Goal: Find specific page/section: Find specific page/section

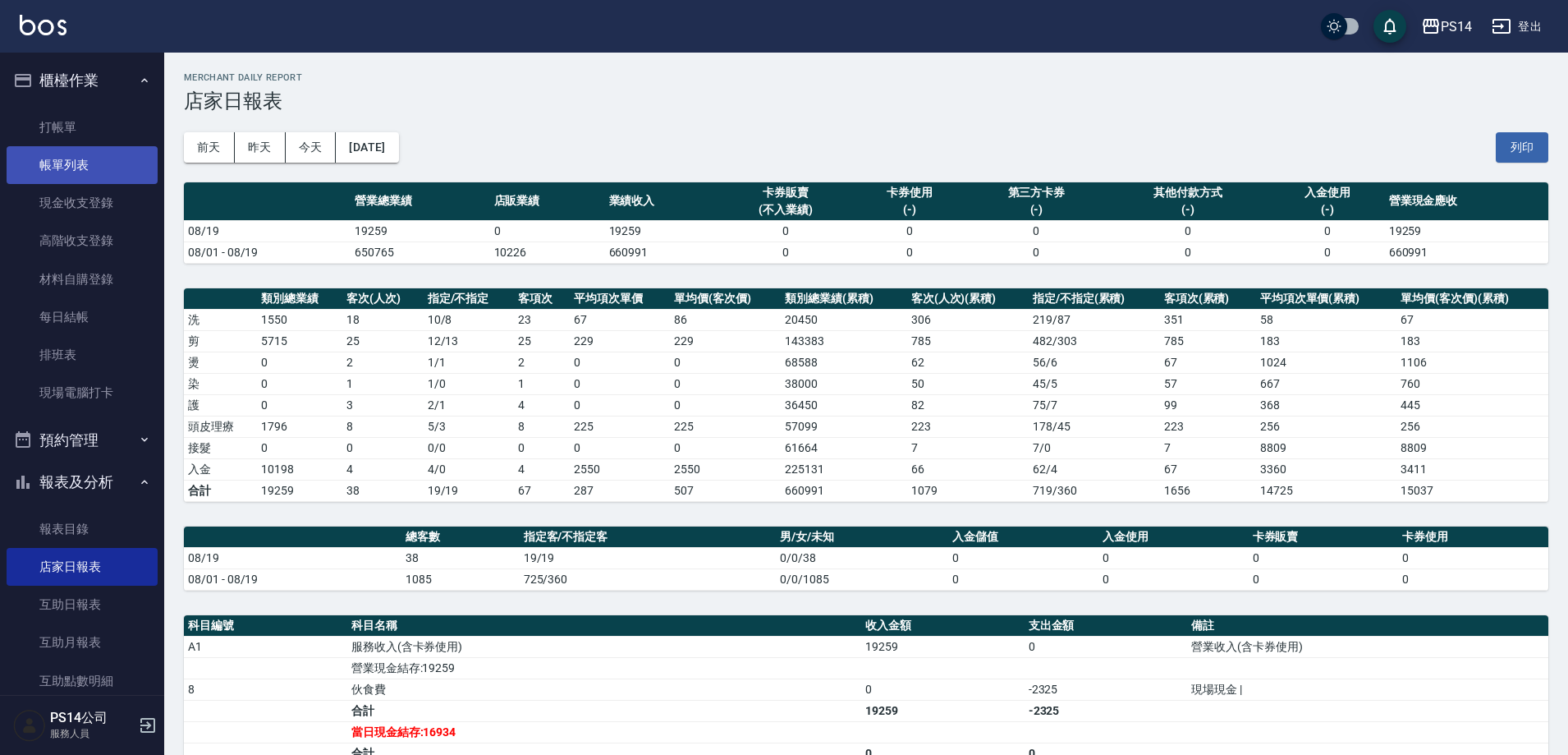
click at [60, 167] on link "帳單列表" at bounding box center [82, 165] width 151 height 38
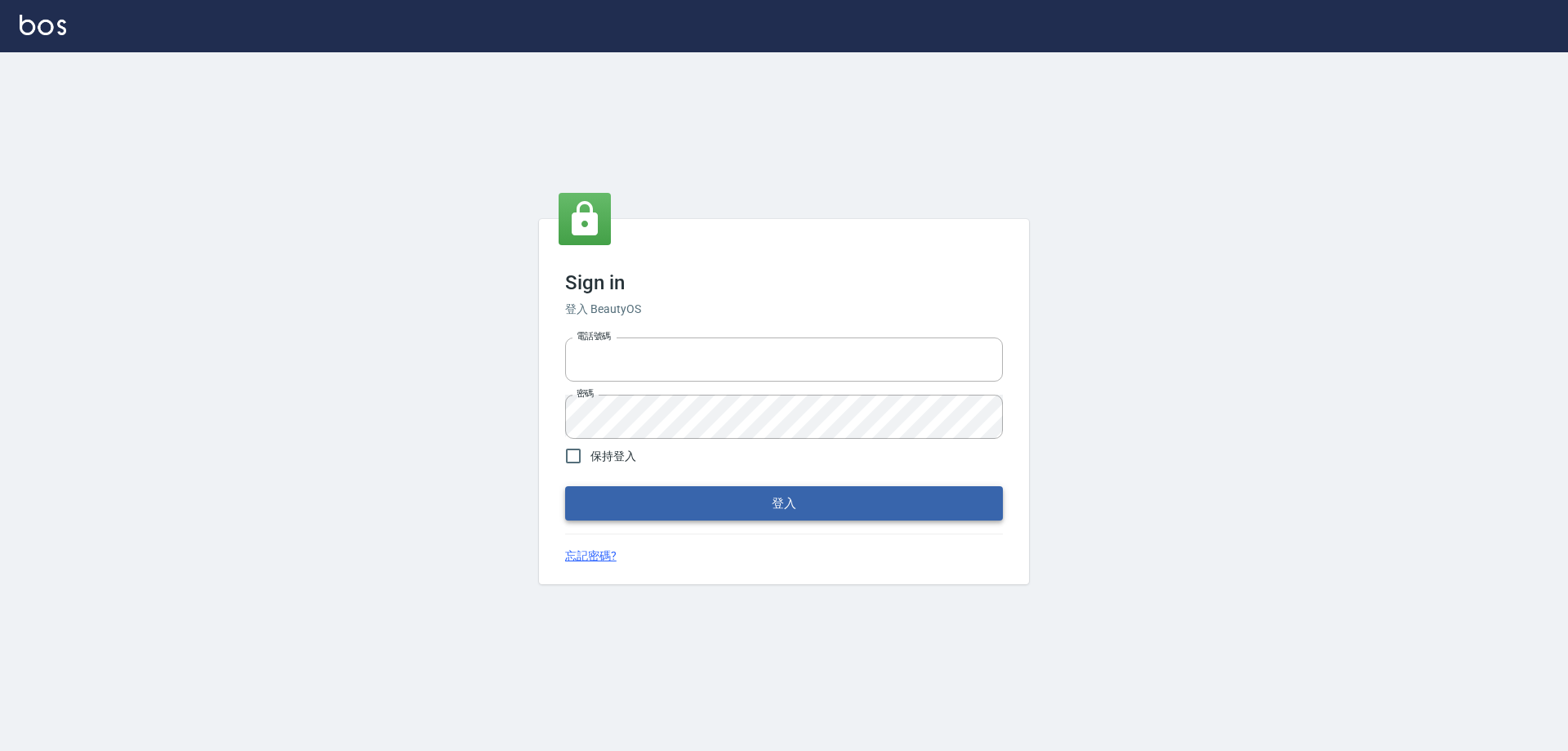
type input "0426657991"
click at [931, 502] on button "登入" at bounding box center [784, 503] width 438 height 34
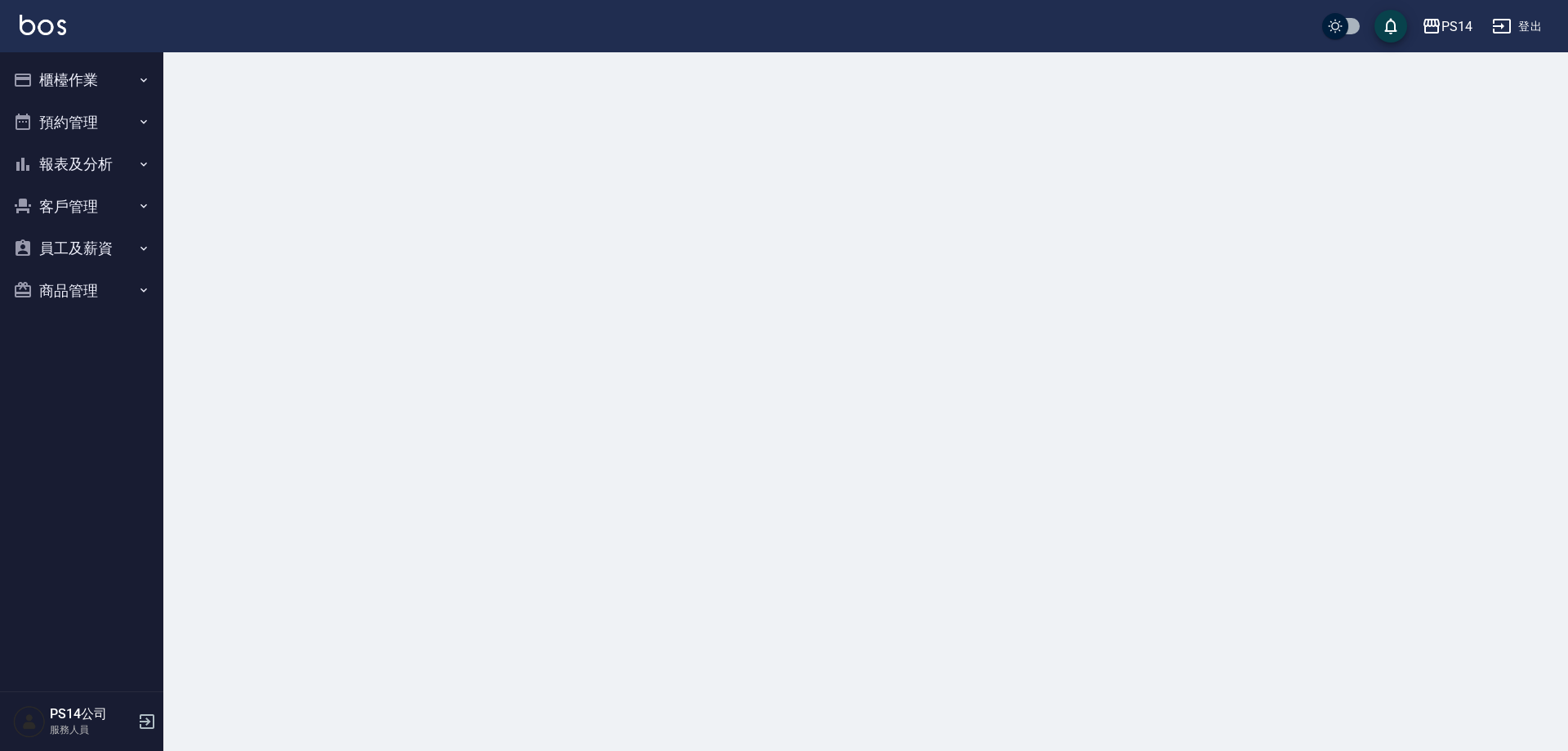
click at [136, 77] on button "櫃檯作業" at bounding box center [82, 79] width 151 height 43
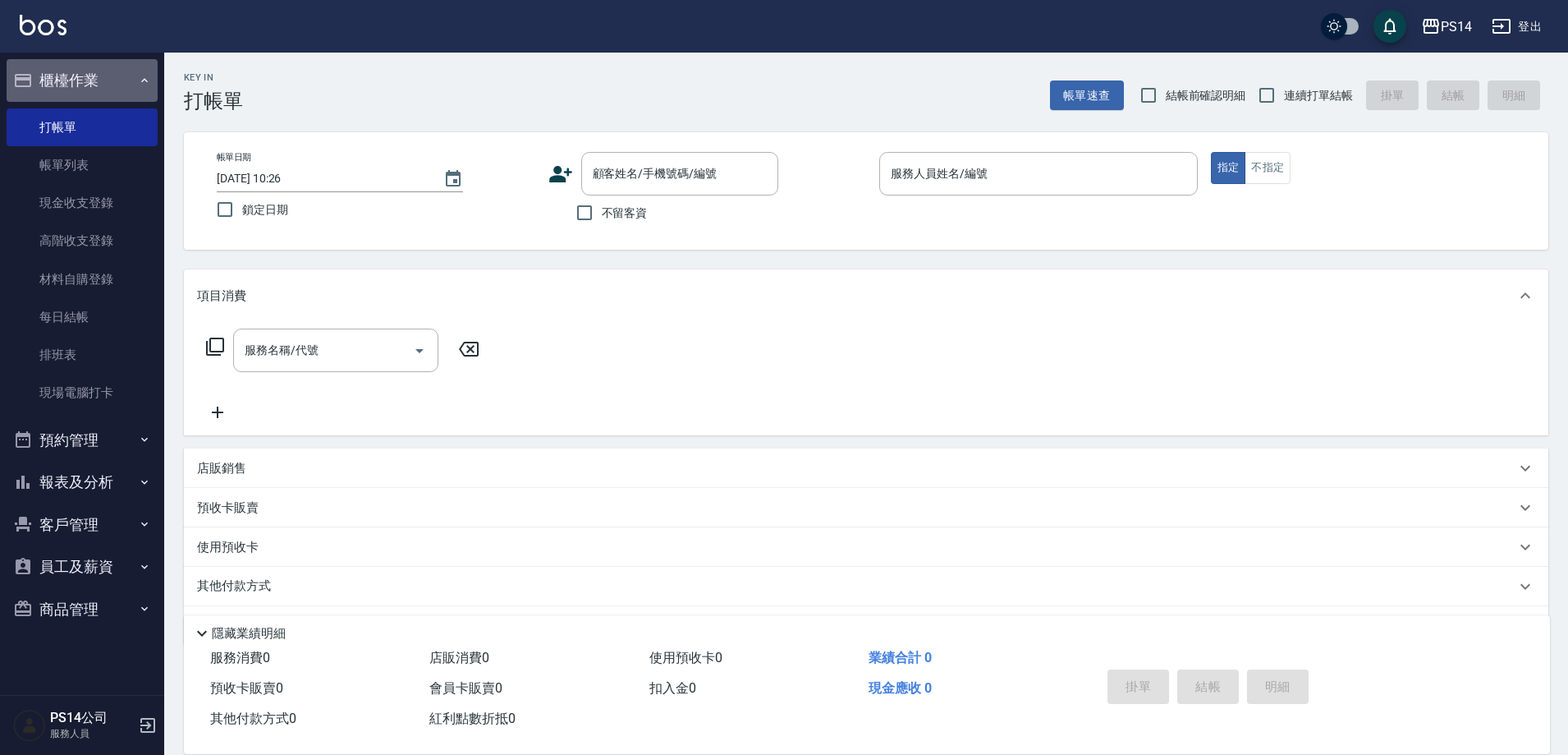
drag, startPoint x: 144, startPoint y: 77, endPoint x: 145, endPoint y: 241, distance: 164.0
click at [144, 78] on icon "button" at bounding box center [145, 81] width 13 height 13
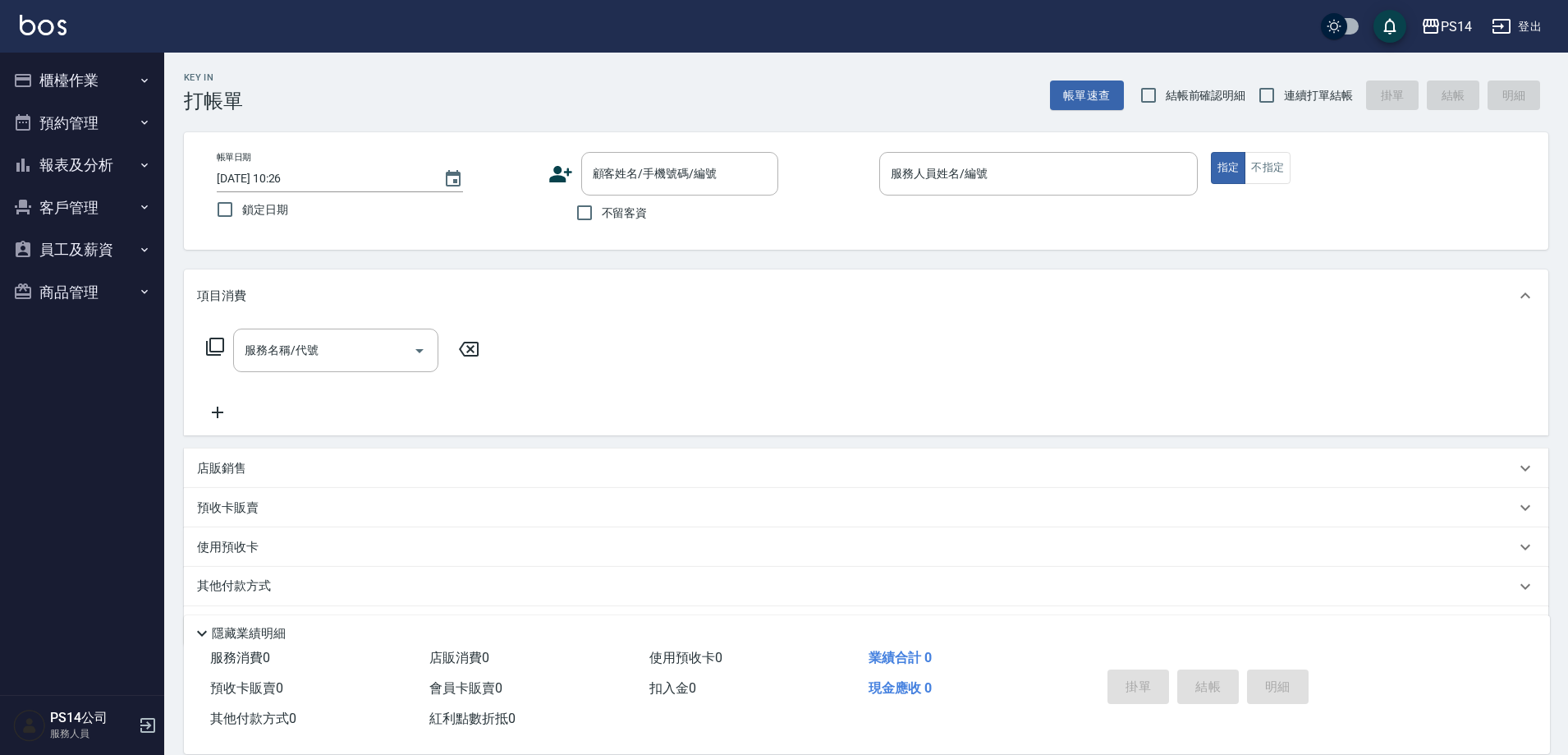
click at [130, 167] on button "報表及分析" at bounding box center [82, 165] width 151 height 43
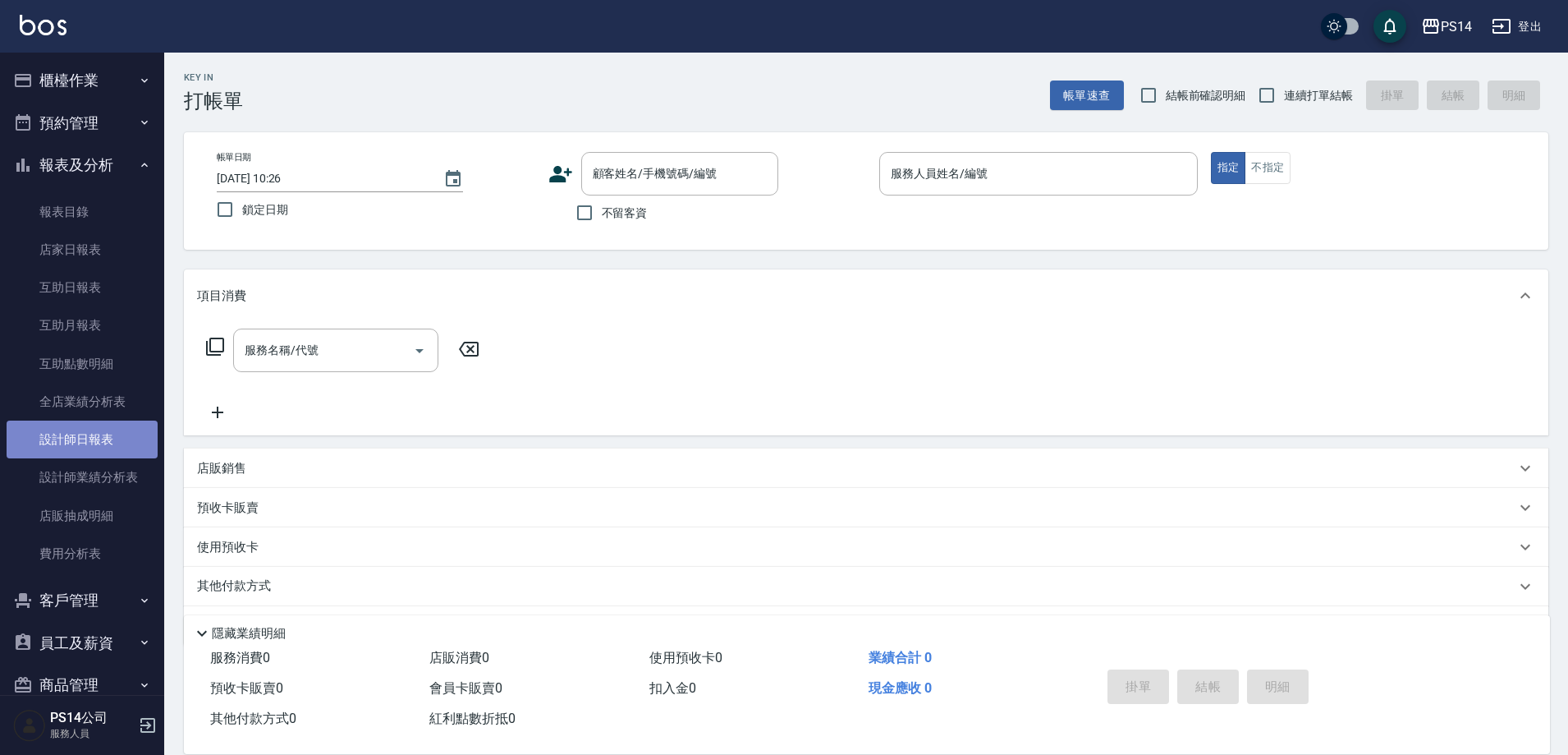
click at [106, 433] on link "設計師日報表" at bounding box center [82, 439] width 151 height 38
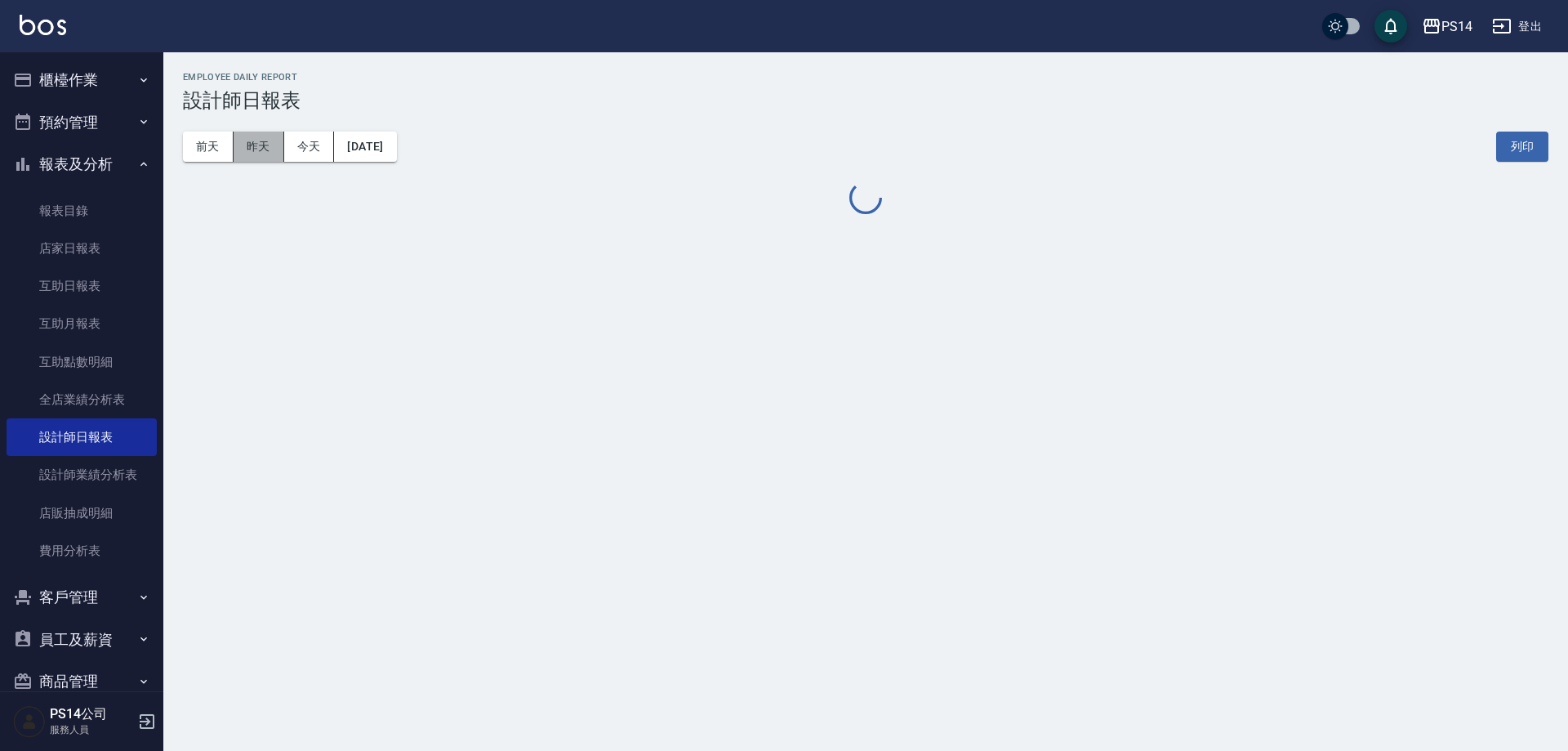
click at [265, 149] on button "昨天" at bounding box center [258, 146] width 51 height 30
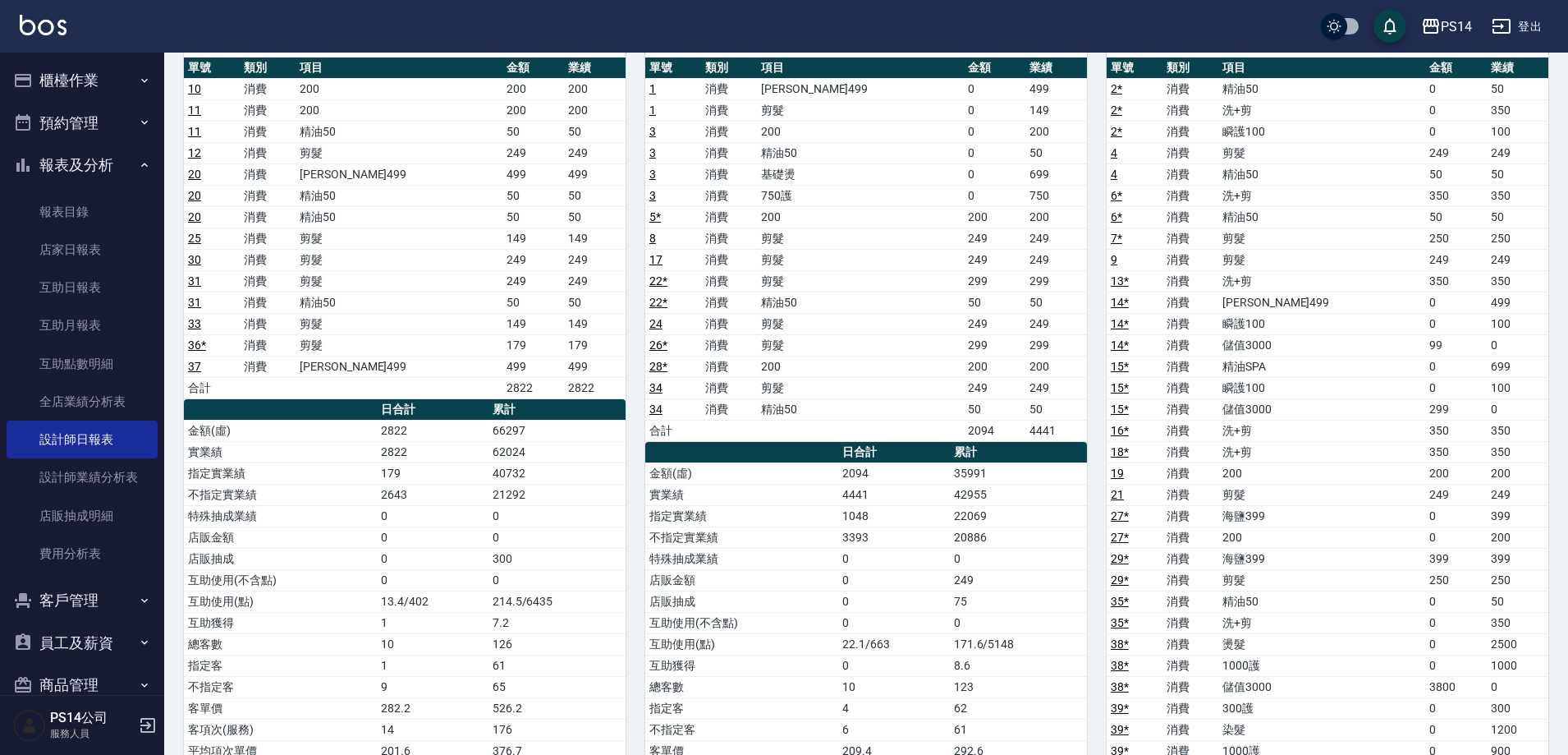
scroll to position [32, 0]
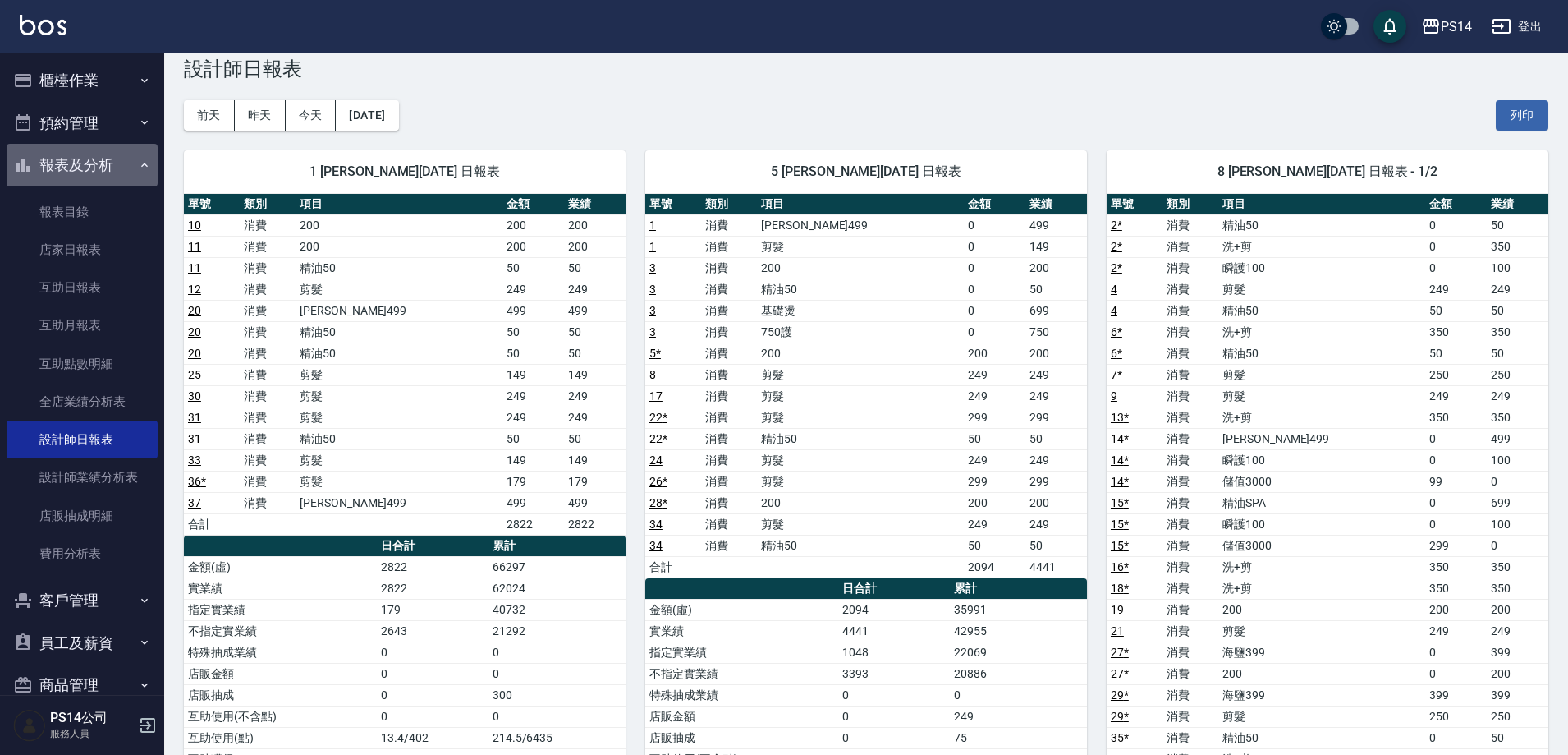
click at [124, 157] on button "報表及分析" at bounding box center [82, 165] width 151 height 43
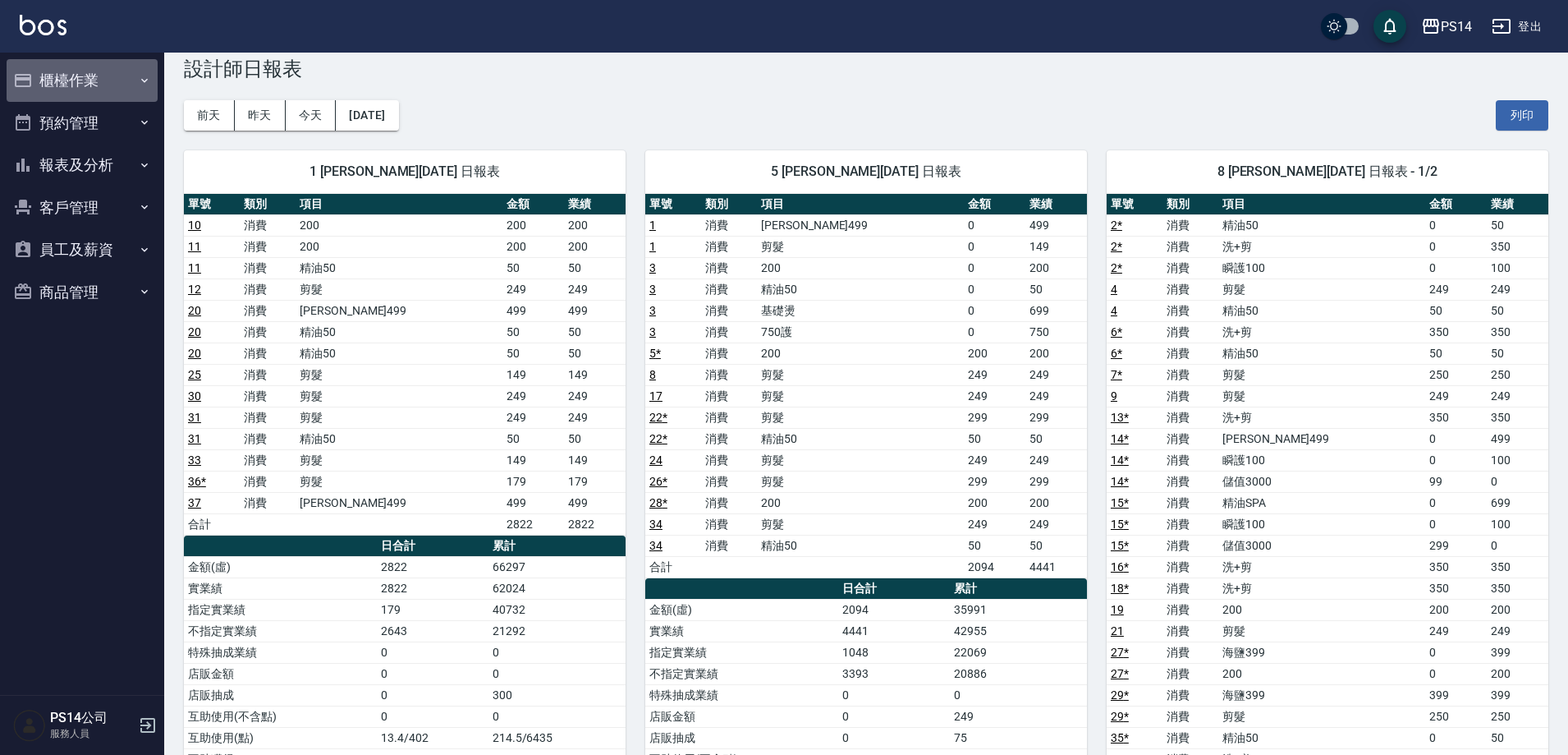
click at [131, 65] on button "櫃檯作業" at bounding box center [82, 80] width 151 height 43
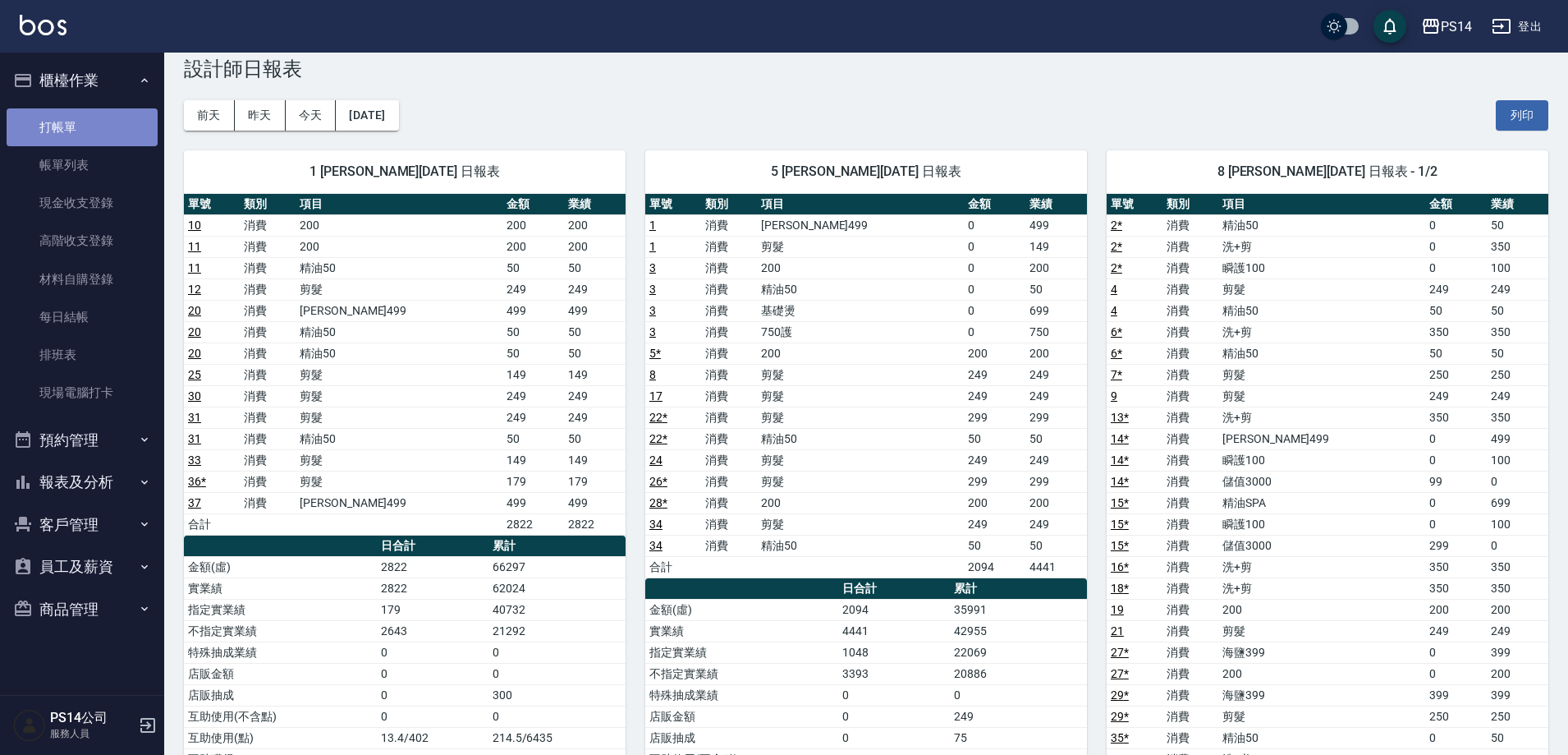
click at [107, 115] on link "打帳單" at bounding box center [82, 127] width 151 height 38
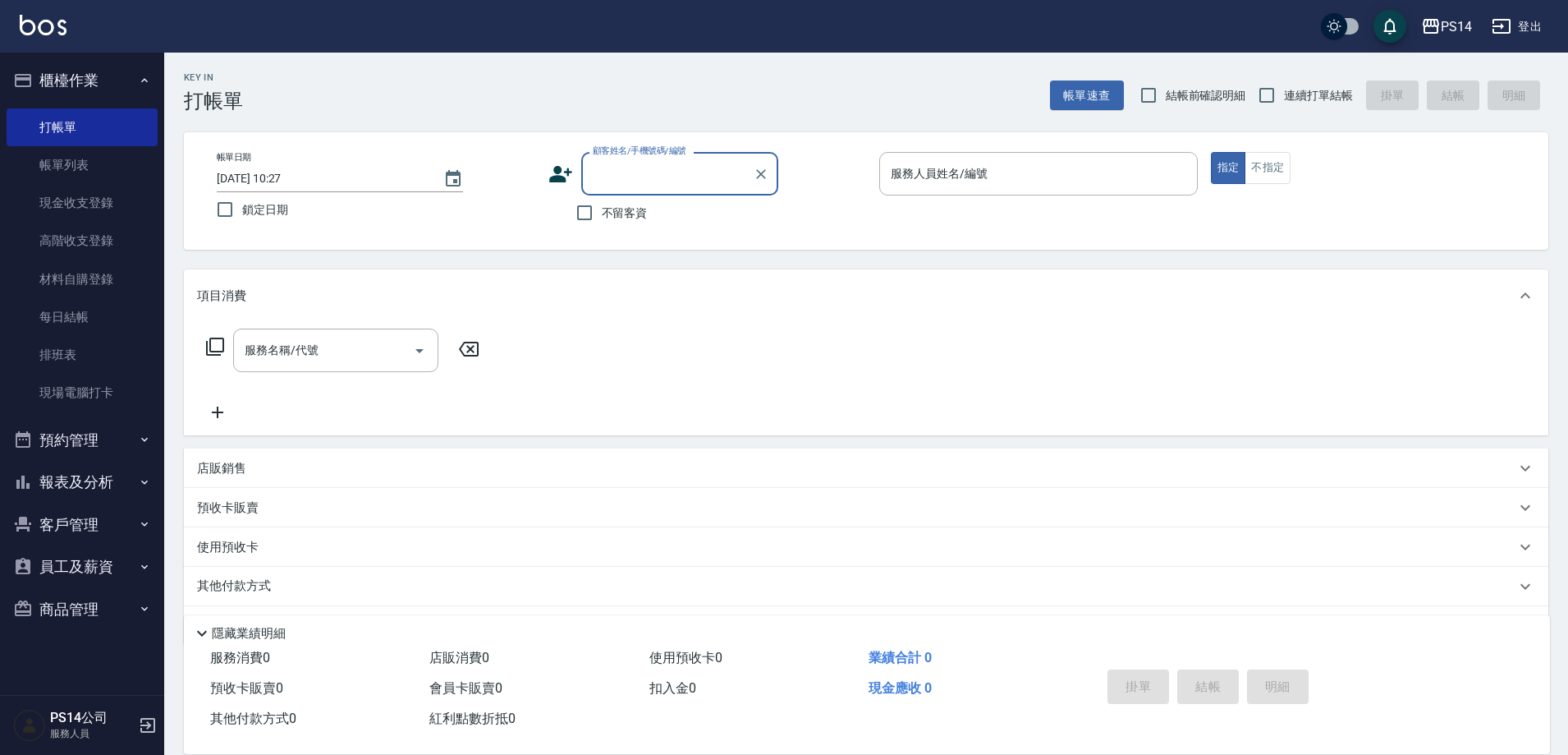
click at [120, 85] on button "櫃檯作業" at bounding box center [82, 80] width 151 height 43
